Goal: Transaction & Acquisition: Register for event/course

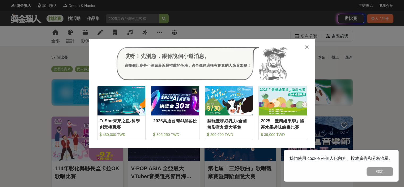
click at [309, 48] on div "哎呀！先別急，跟你說個小道消息。 這幾個比賽是小酒館最近最推薦的任務，適合像你這樣有創意的人來參加噢！ 收藏 FuStar未來之星-科學創意挑戰賽 430,0…" at bounding box center [202, 93] width 226 height 109
click at [309, 47] on div at bounding box center [306, 46] width 5 height 5
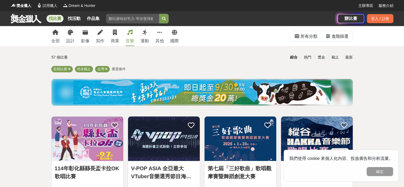
click at [132, 36] on link "音樂" at bounding box center [130, 36] width 8 height 20
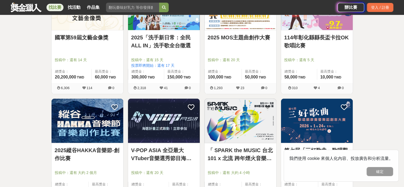
scroll to position [133, 0]
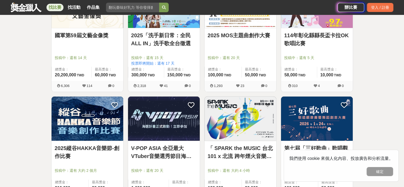
click at [165, 118] on img at bounding box center [164, 118] width 72 height 44
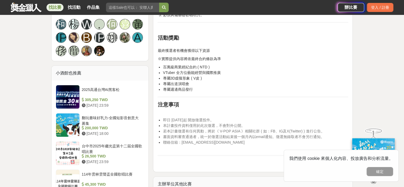
scroll to position [372, 0]
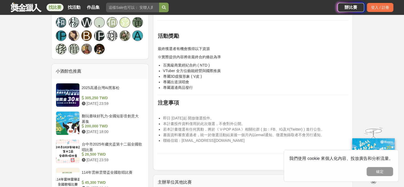
click at [369, 102] on div "大家都在看 2025高通台灣AI黑客松 2025-08-15 23:59 2025年ICARE身心障礙與高齡者輔具產品通用設計競賽 2025-09-10 00…" at bounding box center [202, 49] width 404 height 790
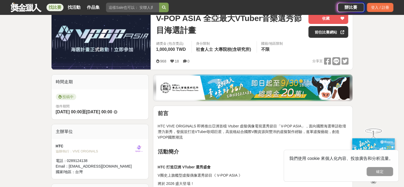
scroll to position [0, 0]
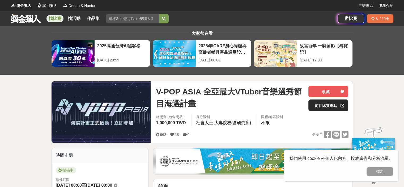
click at [328, 110] on link "前往比賽網站" at bounding box center [328, 105] width 40 height 12
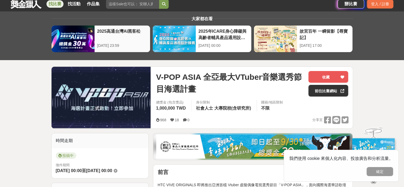
scroll to position [106, 0]
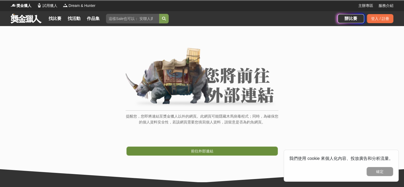
click at [227, 152] on link "前往外部連結" at bounding box center [201, 150] width 151 height 9
